Goal: Book appointment/travel/reservation

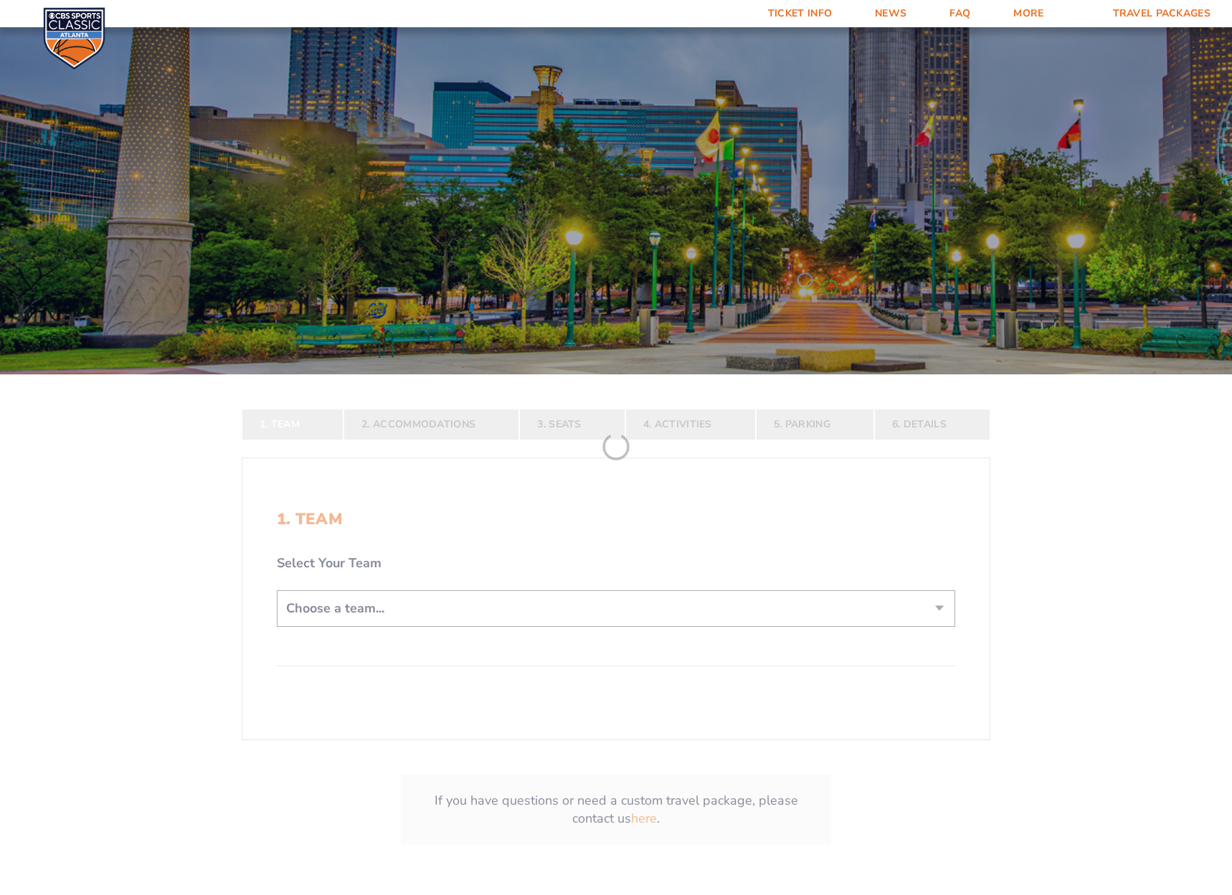
scroll to position [118, 0]
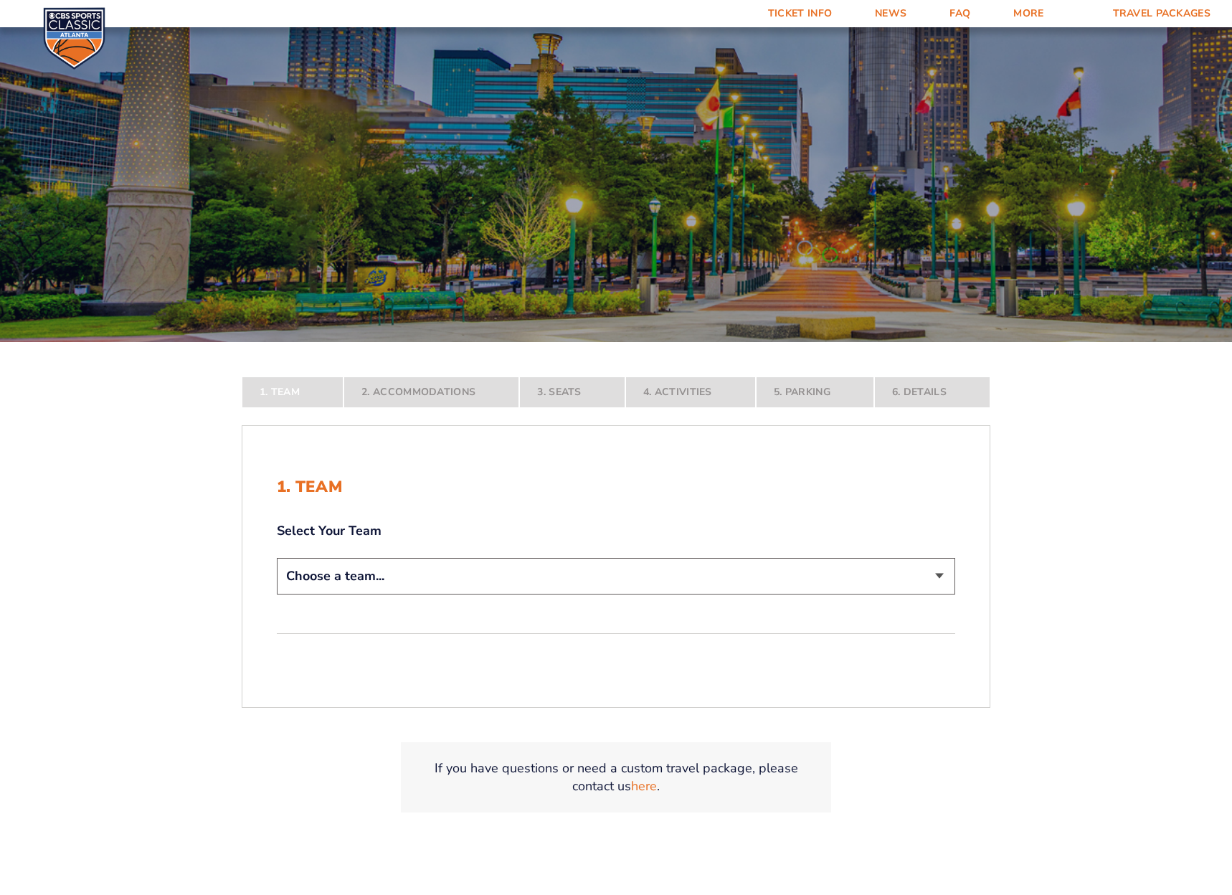
select select "12956"
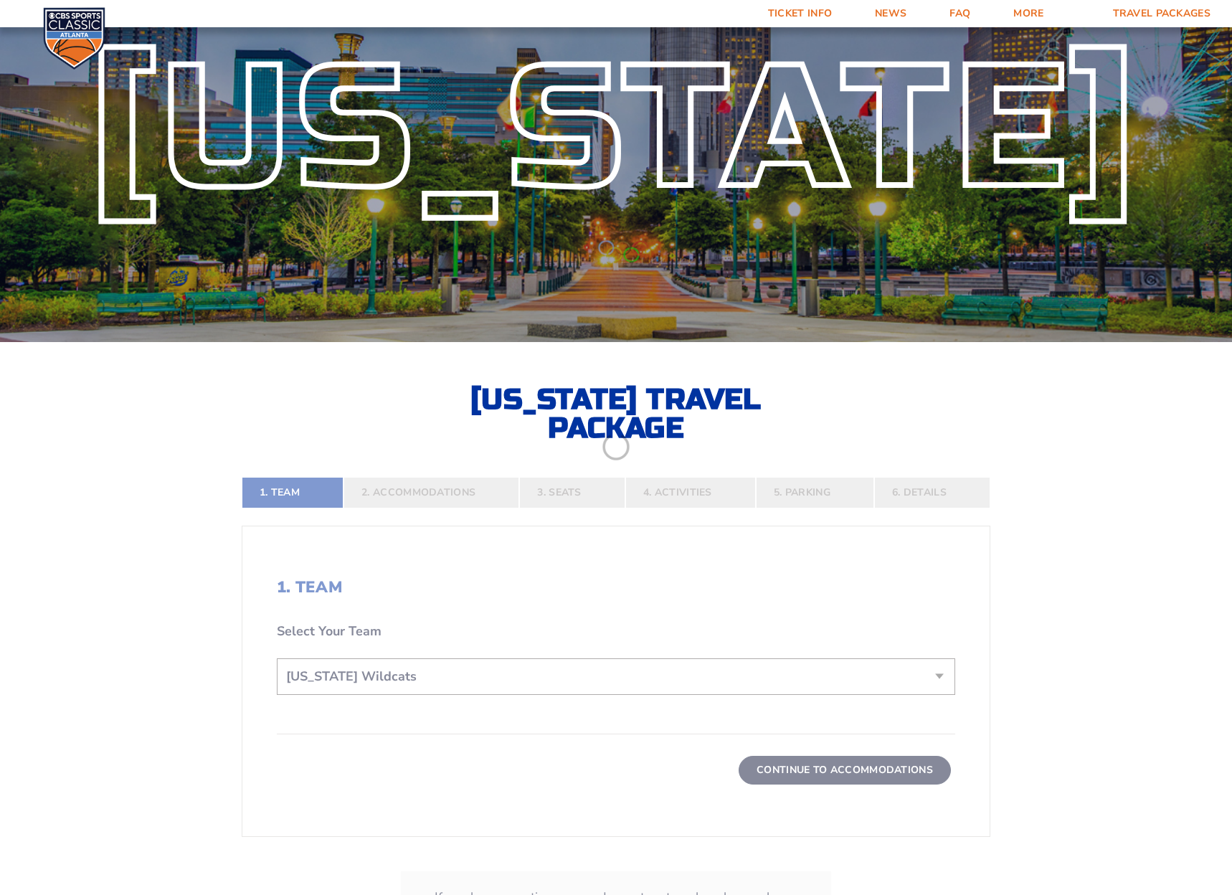
scroll to position [192, 0]
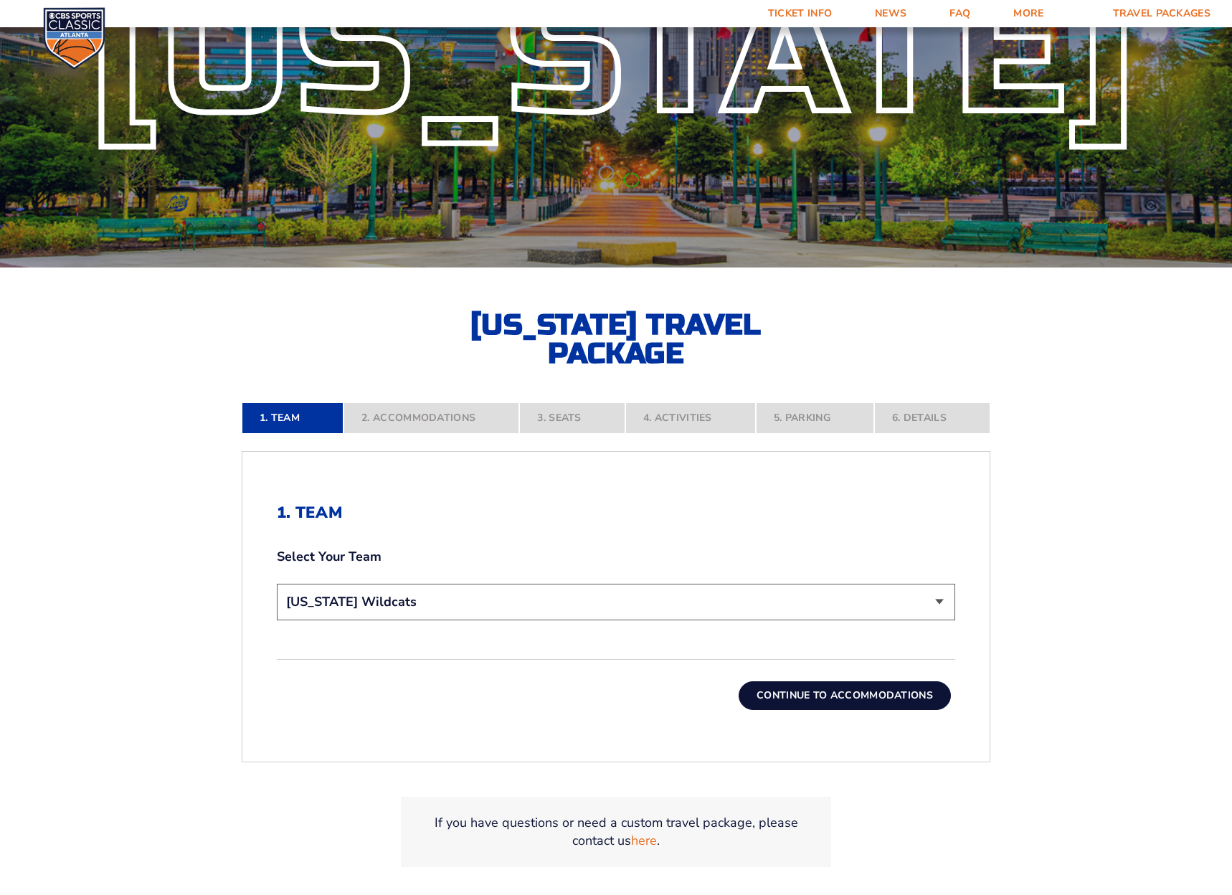
click at [821, 699] on button "Continue To Accommodations" at bounding box center [845, 695] width 212 height 29
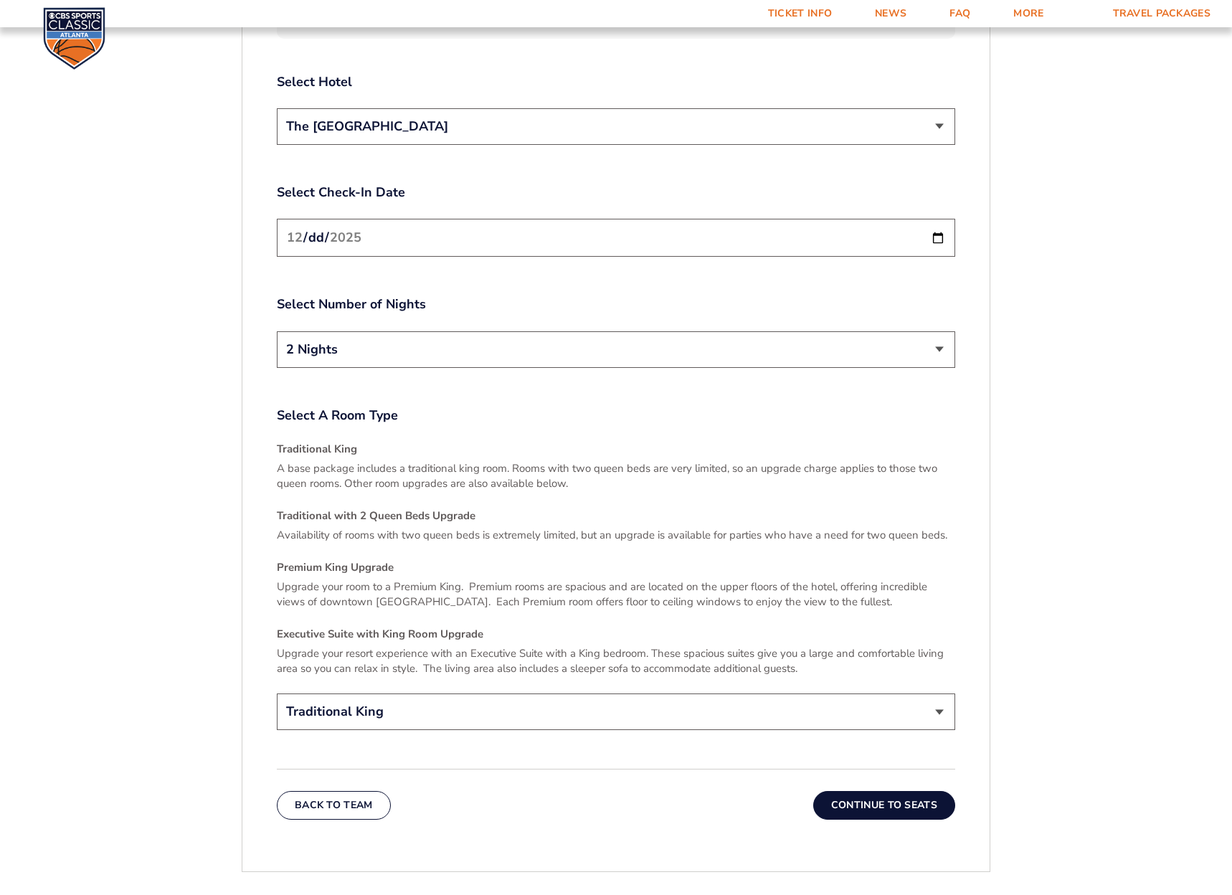
scroll to position [1978, 0]
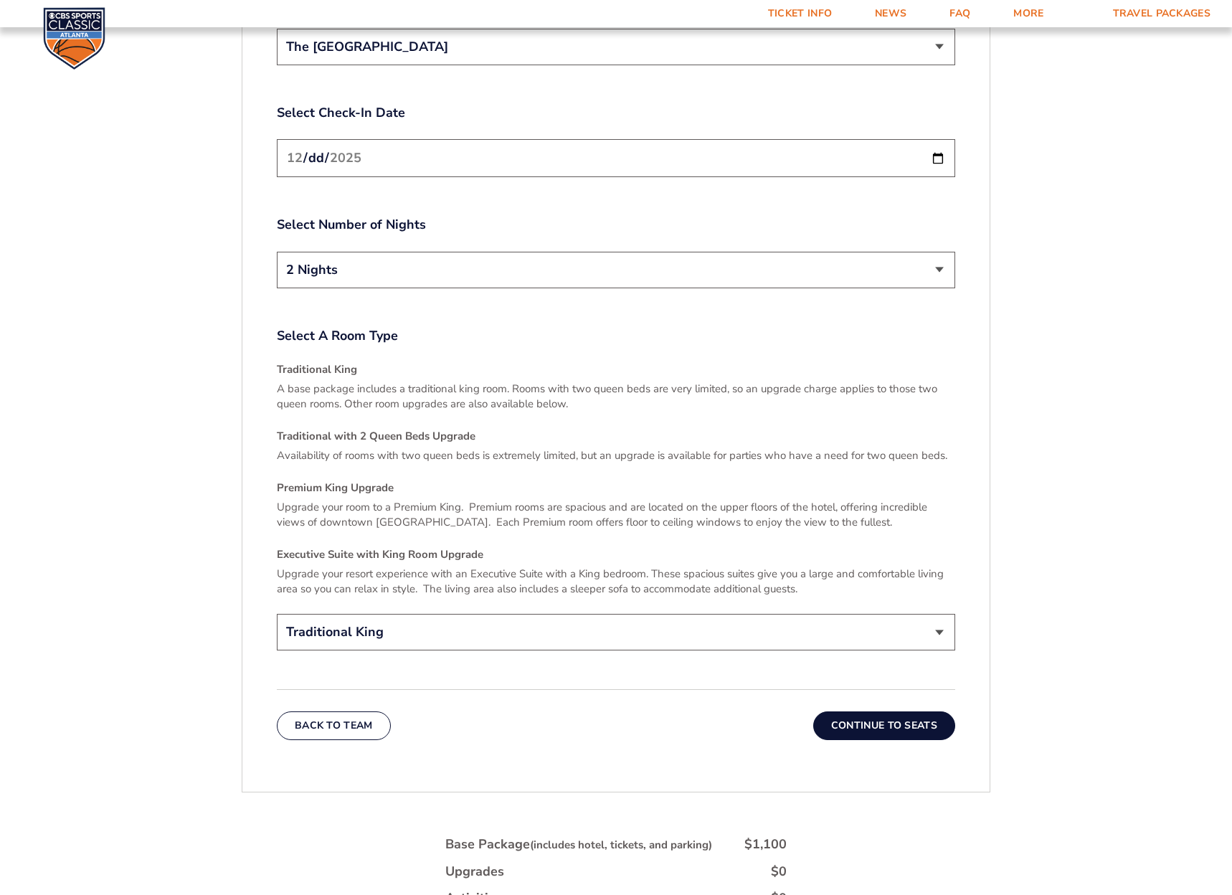
select select "Traditional with 2 Queen Beds Upgrade"
click at [857, 714] on button "Continue To Seats" at bounding box center [884, 726] width 142 height 29
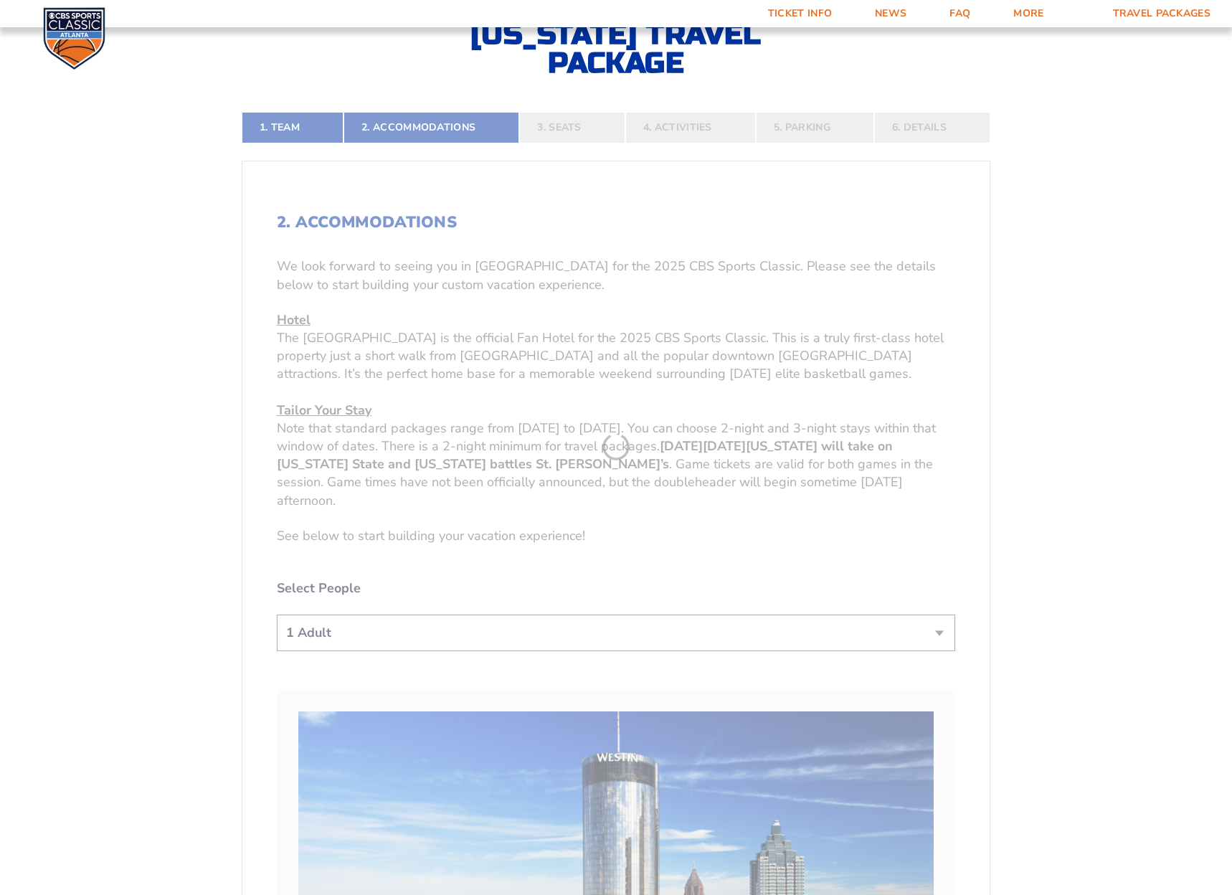
scroll to position [423, 0]
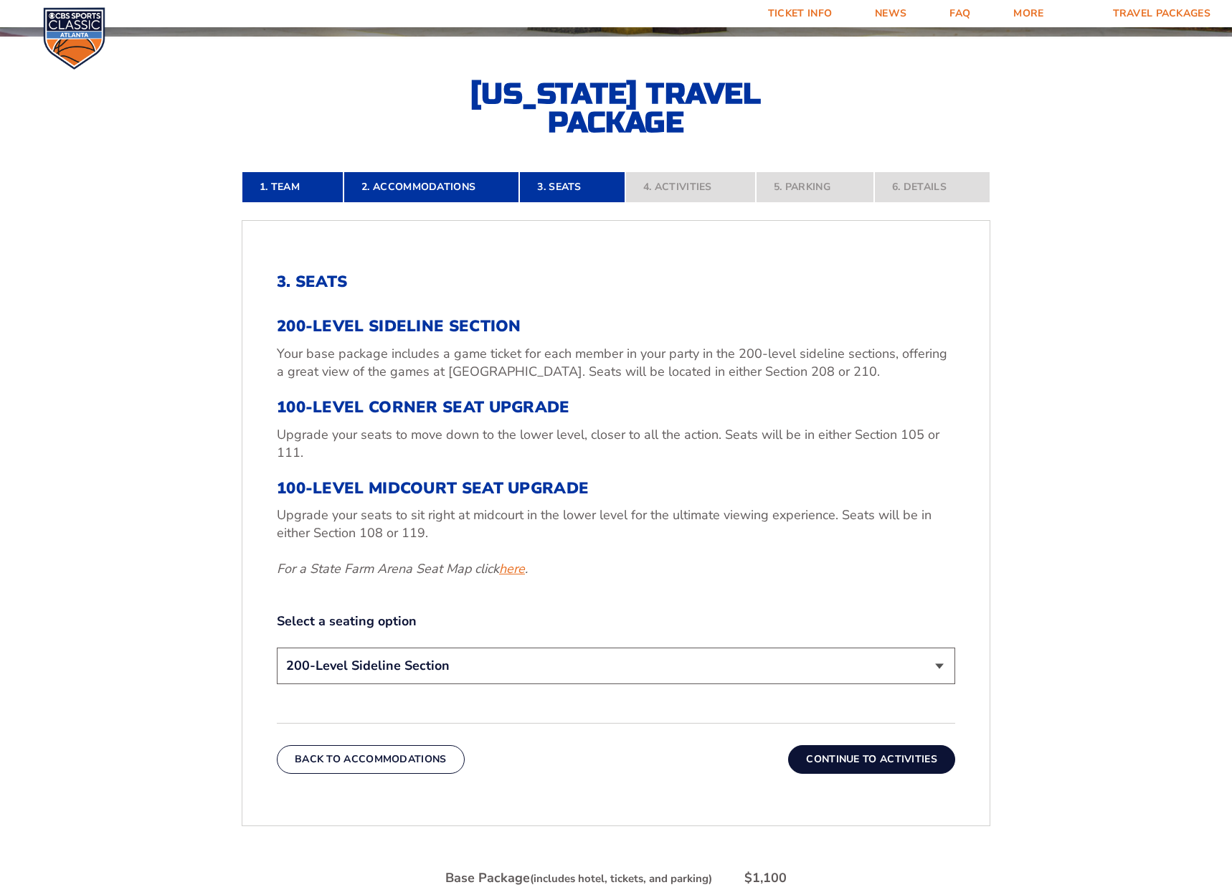
click at [524, 569] on link "here" at bounding box center [512, 569] width 26 height 18
select select "100-Level Midcourt Seat Upgrade"
click at [865, 758] on button "Continue To Activities" at bounding box center [871, 759] width 167 height 29
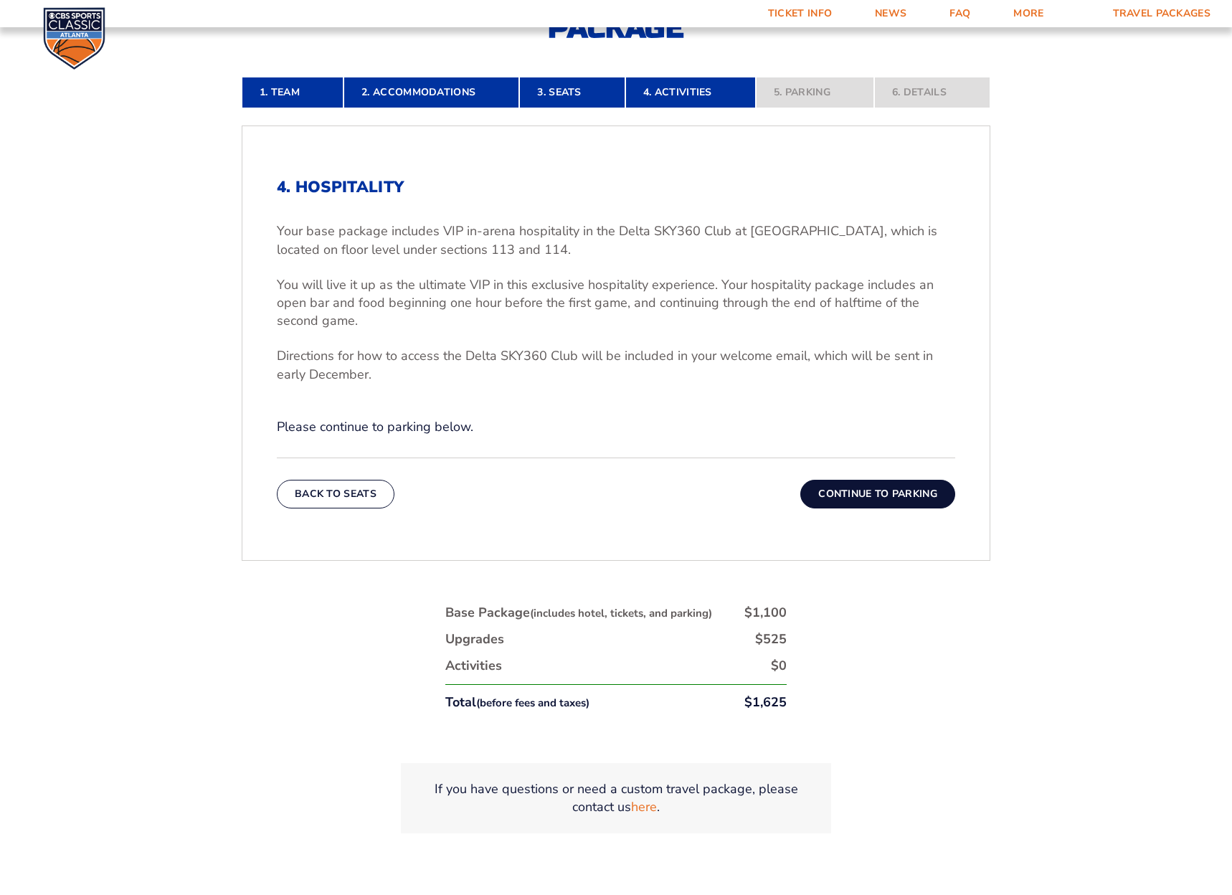
scroll to position [598, 0]
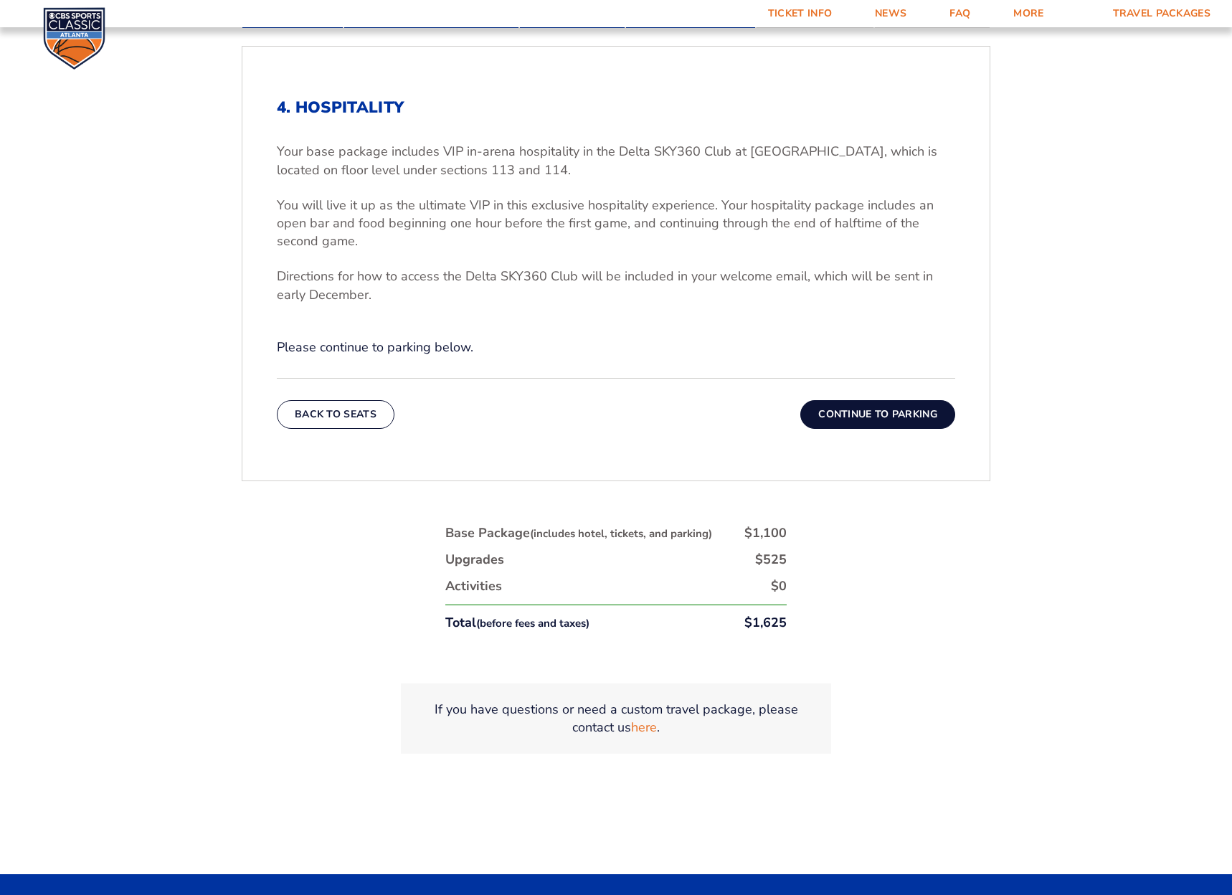
click at [857, 409] on button "Continue To Parking" at bounding box center [878, 414] width 155 height 29
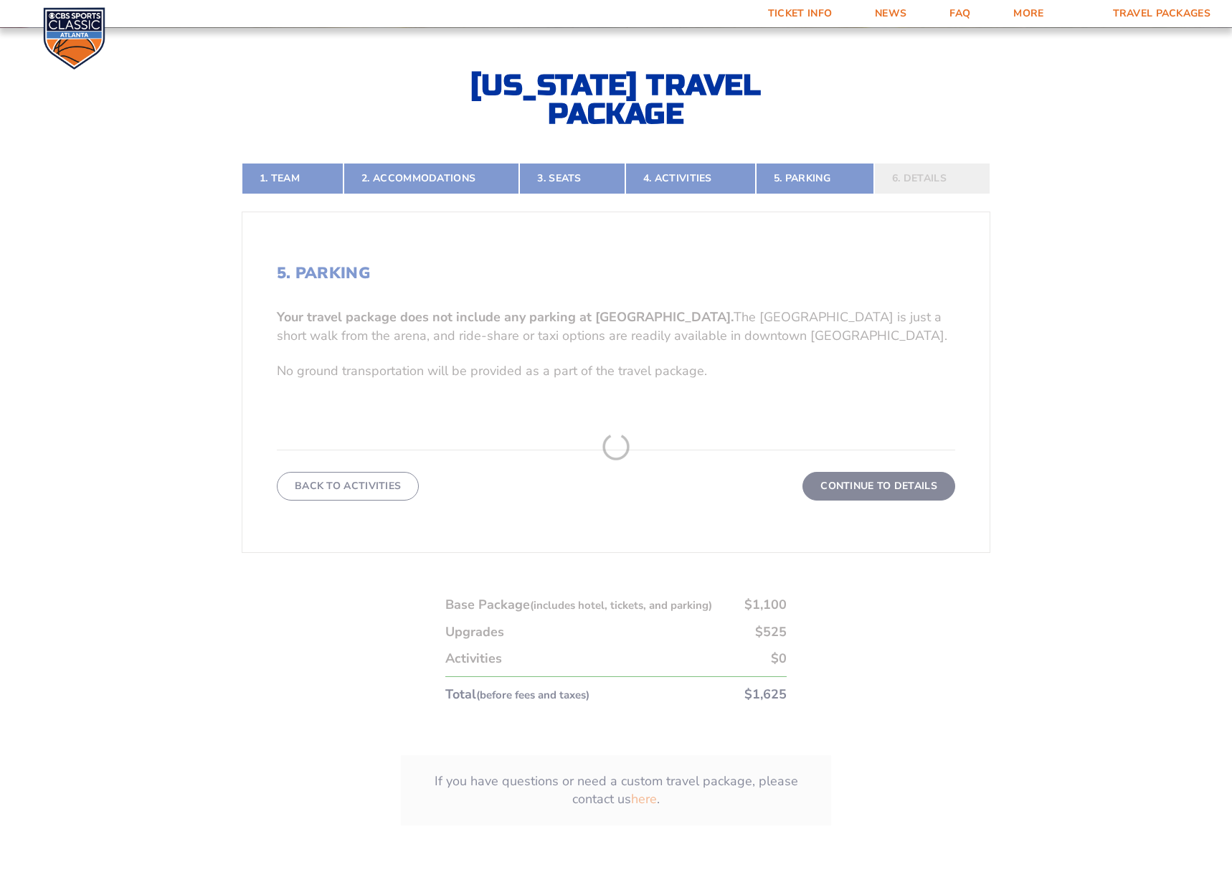
scroll to position [423, 0]
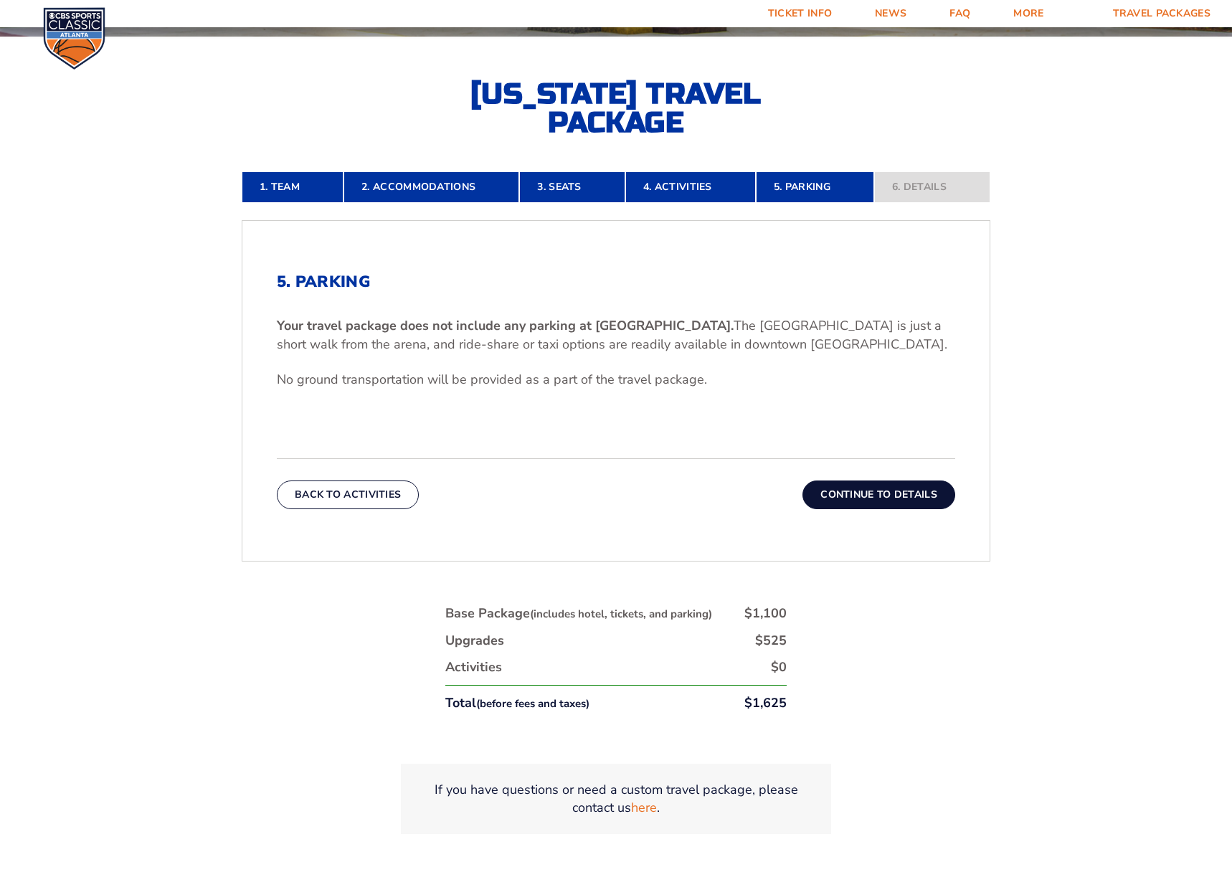
click at [880, 499] on button "Continue To Details" at bounding box center [879, 495] width 153 height 29
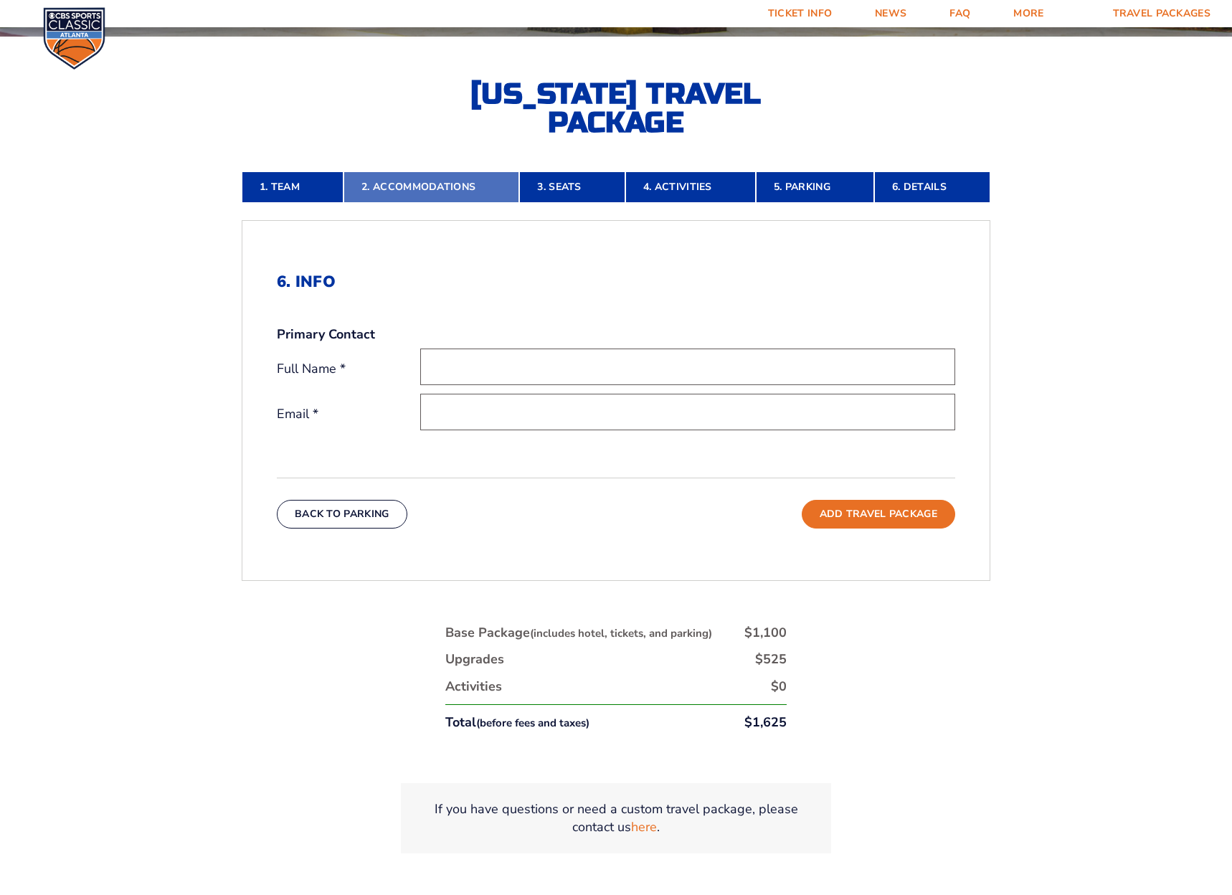
click at [402, 189] on link "2. Accommodations" at bounding box center [432, 187] width 176 height 32
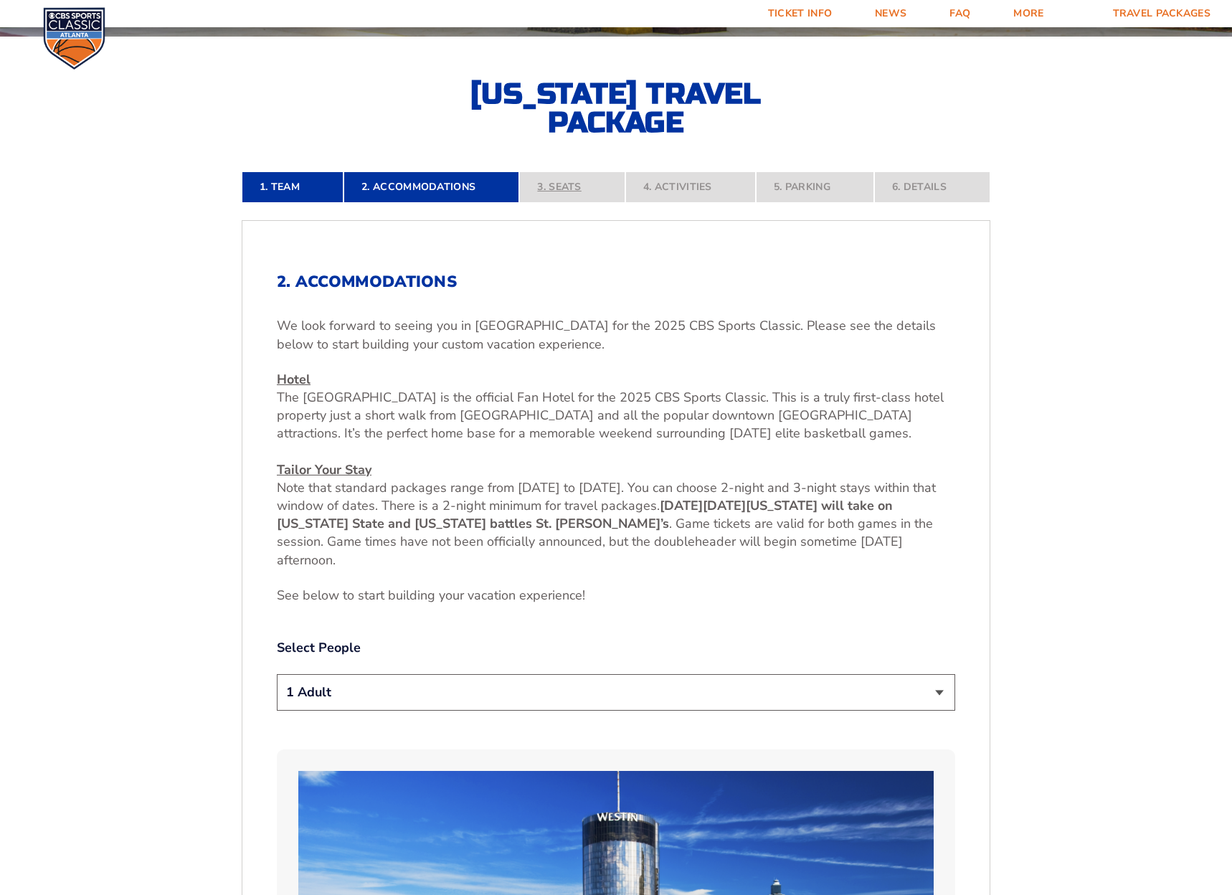
click at [547, 190] on nav "1. Team 2. Accommodations 3. Seats 4. Activities 5. Parking 6. Details" at bounding box center [616, 187] width 749 height 32
click at [547, 189] on nav "1. Team 2. Accommodations 3. Seats 4. Activities 5. Parking 6. Details" at bounding box center [616, 187] width 749 height 32
click at [562, 186] on nav "1. Team 2. Accommodations 3. Seats 4. Activities 5. Parking 6. Details" at bounding box center [616, 187] width 749 height 32
select select "2 Adults + 2 Children"
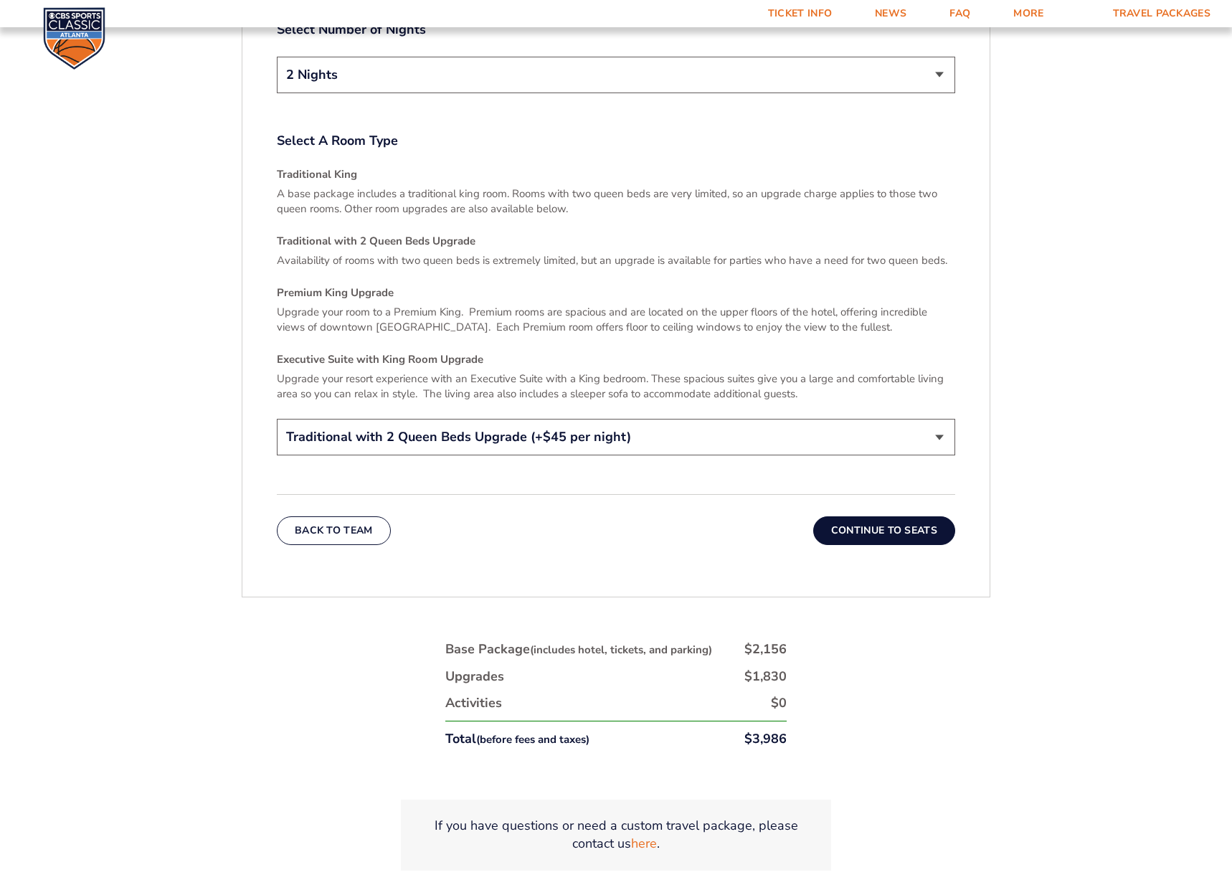
scroll to position [2252, 0]
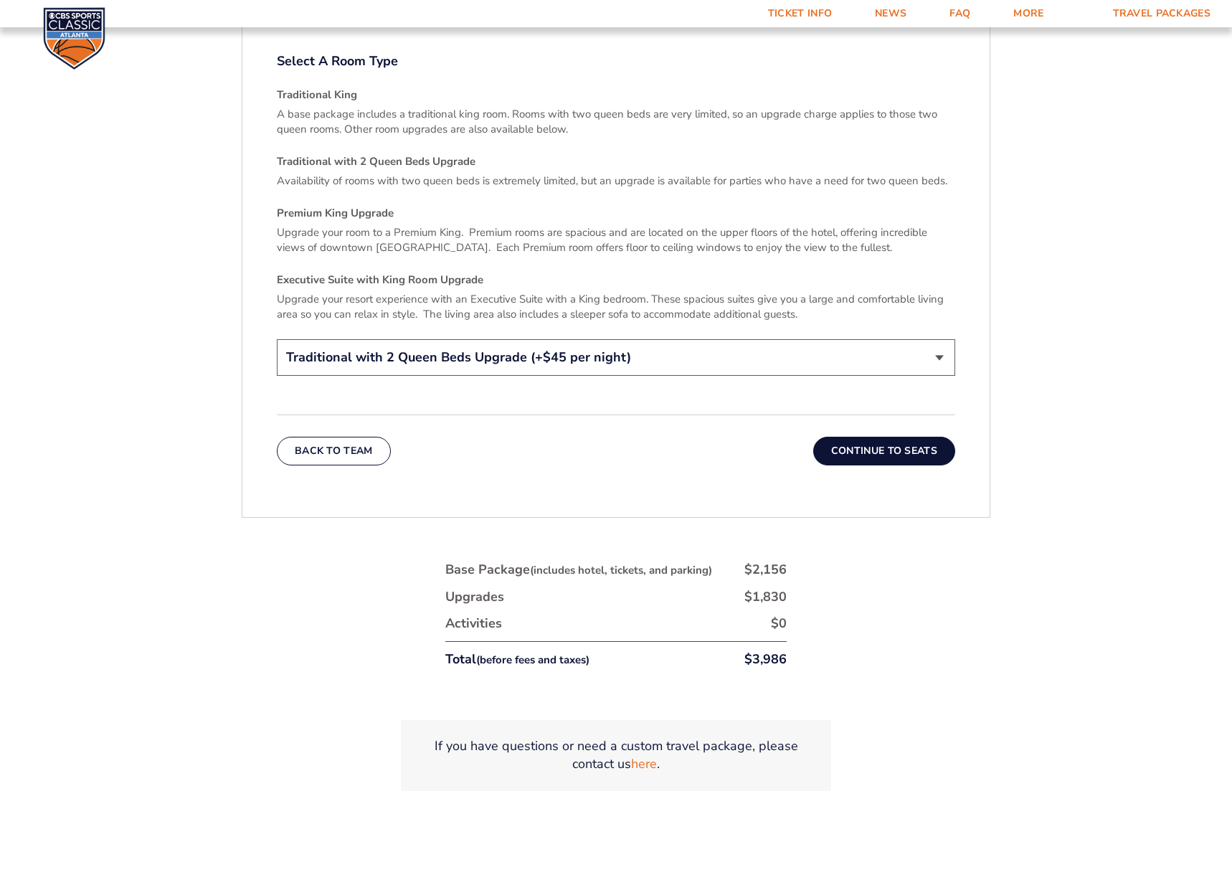
click at [913, 442] on button "Continue To Seats" at bounding box center [884, 451] width 142 height 29
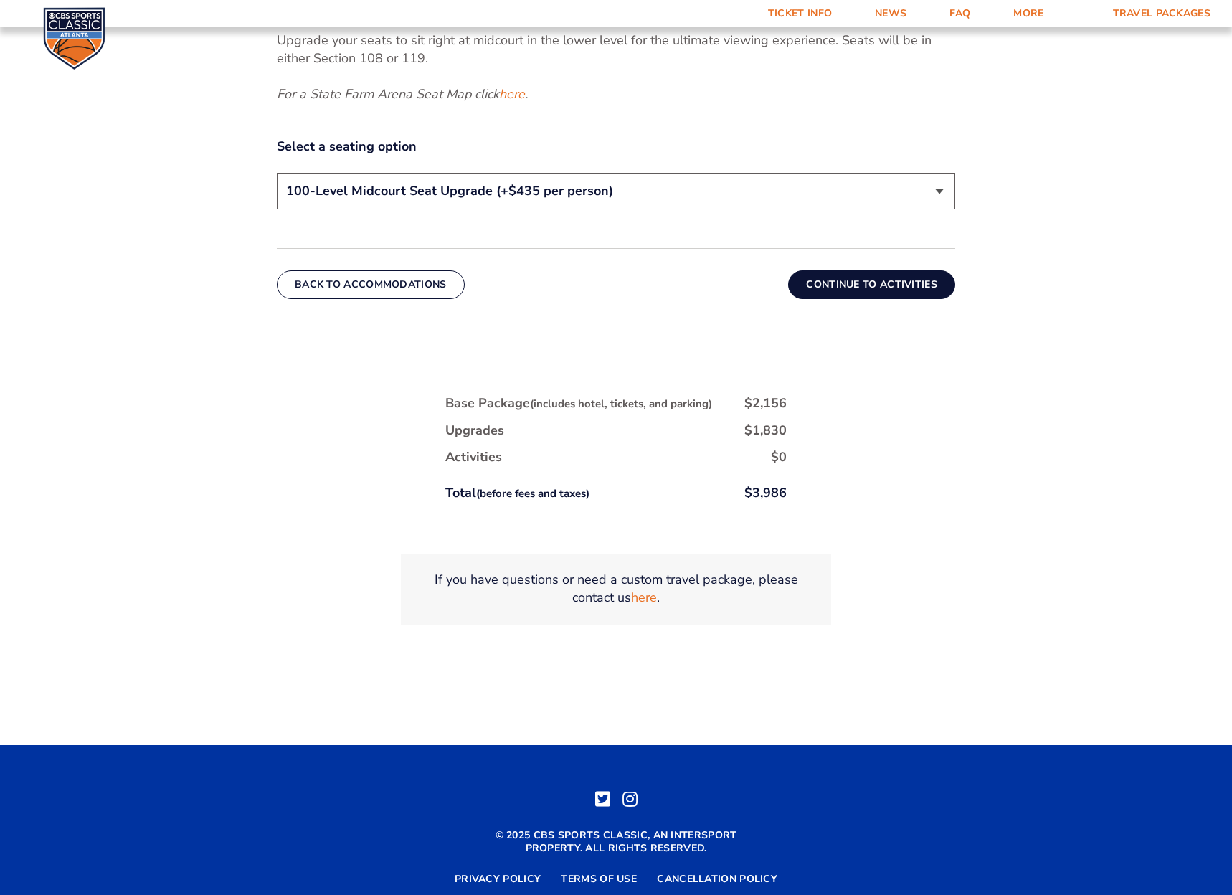
scroll to position [849, 0]
